Goal: Feedback & Contribution: Submit feedback/report problem

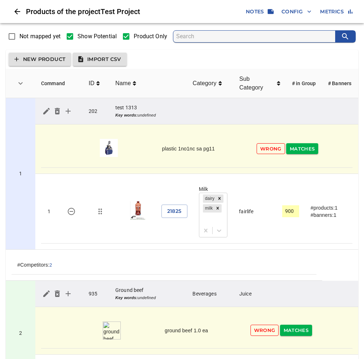
click at [270, 147] on span "Wrong" at bounding box center [271, 149] width 21 height 8
click at [267, 150] on span "Wrong" at bounding box center [271, 149] width 21 height 8
click at [274, 149] on span "Wrong" at bounding box center [271, 149] width 21 height 8
click at [273, 150] on span "Wrong" at bounding box center [271, 149] width 21 height 8
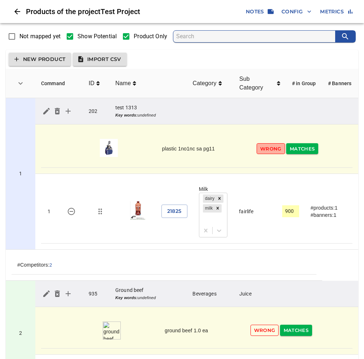
click at [274, 152] on span "Wrong" at bounding box center [271, 149] width 21 height 8
click at [46, 112] on icon "simple table" at bounding box center [46, 111] width 6 height 6
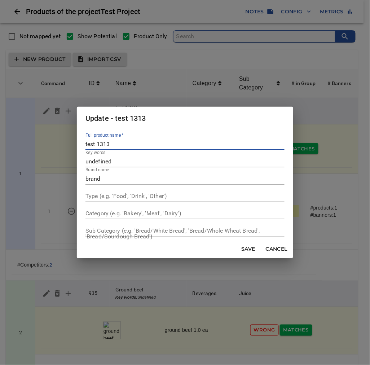
drag, startPoint x: 149, startPoint y: 144, endPoint x: 86, endPoint y: 143, distance: 63.2
click at [86, 143] on input "test 1313" at bounding box center [185, 145] width 199 height 12
type input "o"
type input "ỏ"
type input "Onions Sweet"
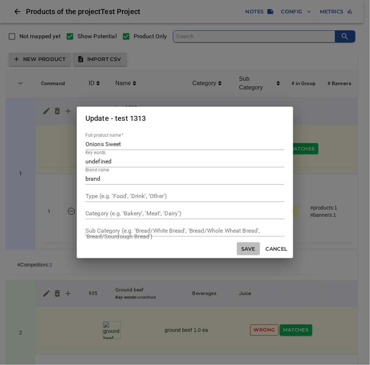
click at [246, 250] on span "Save" at bounding box center [248, 249] width 17 height 9
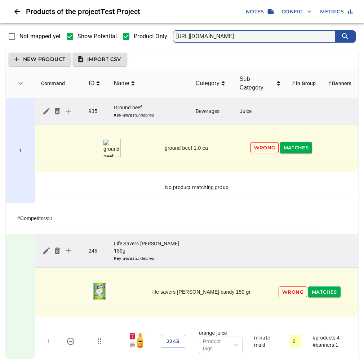
drag, startPoint x: 252, startPoint y: 35, endPoint x: 159, endPoint y: 26, distance: 92.9
click at [159, 26] on div "Not mapped yet Show Potential Product Only [URL][DOMAIN_NAME]" at bounding box center [182, 36] width 370 height 21
type input "Onion"
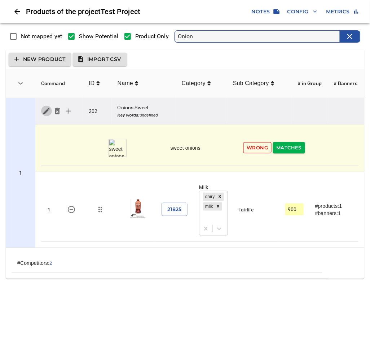
click at [45, 111] on icon "simple table" at bounding box center [46, 111] width 6 height 6
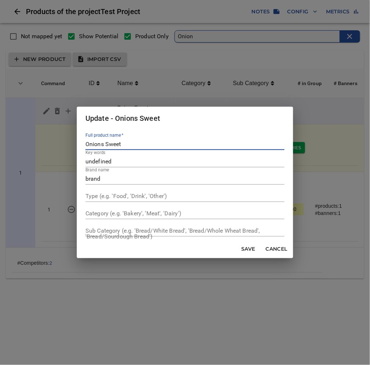
drag, startPoint x: 134, startPoint y: 145, endPoint x: 87, endPoint y: 141, distance: 47.1
click at [87, 141] on input "Onions Sweet" at bounding box center [185, 145] width 199 height 12
type input "Milk 1%"
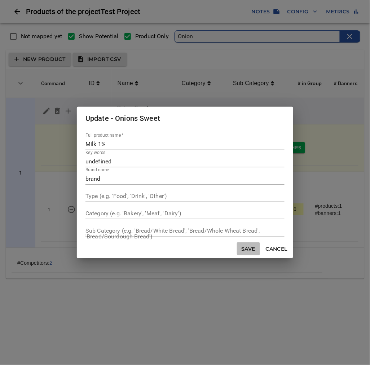
click at [244, 249] on span "Save" at bounding box center [248, 249] width 17 height 9
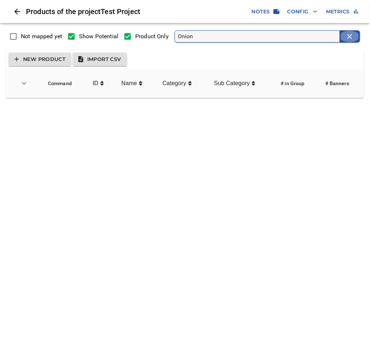
click at [350, 38] on icon "clear" at bounding box center [350, 36] width 9 height 9
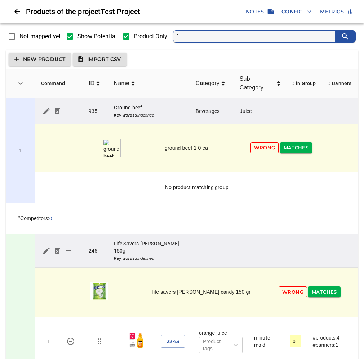
type input "1%"
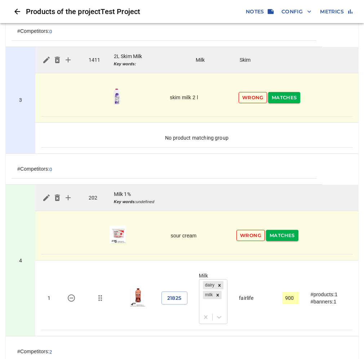
scroll to position [536, 0]
